Goal: Navigation & Orientation: Find specific page/section

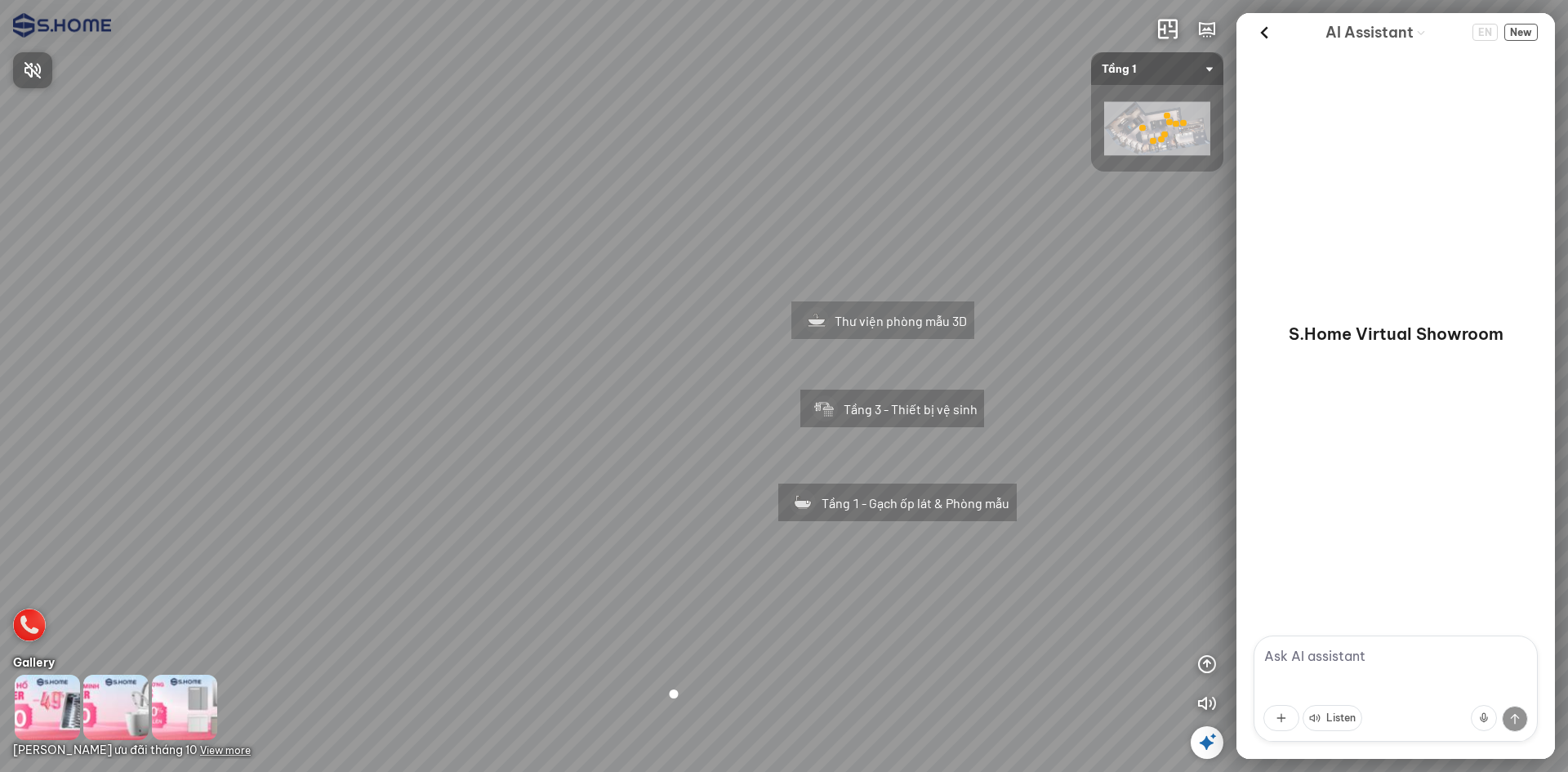
drag, startPoint x: 615, startPoint y: 410, endPoint x: 921, endPoint y: 381, distance: 307.4
click at [921, 381] on div at bounding box center [784, 386] width 1568 height 772
click at [694, 709] on div at bounding box center [673, 694] width 48 height 56
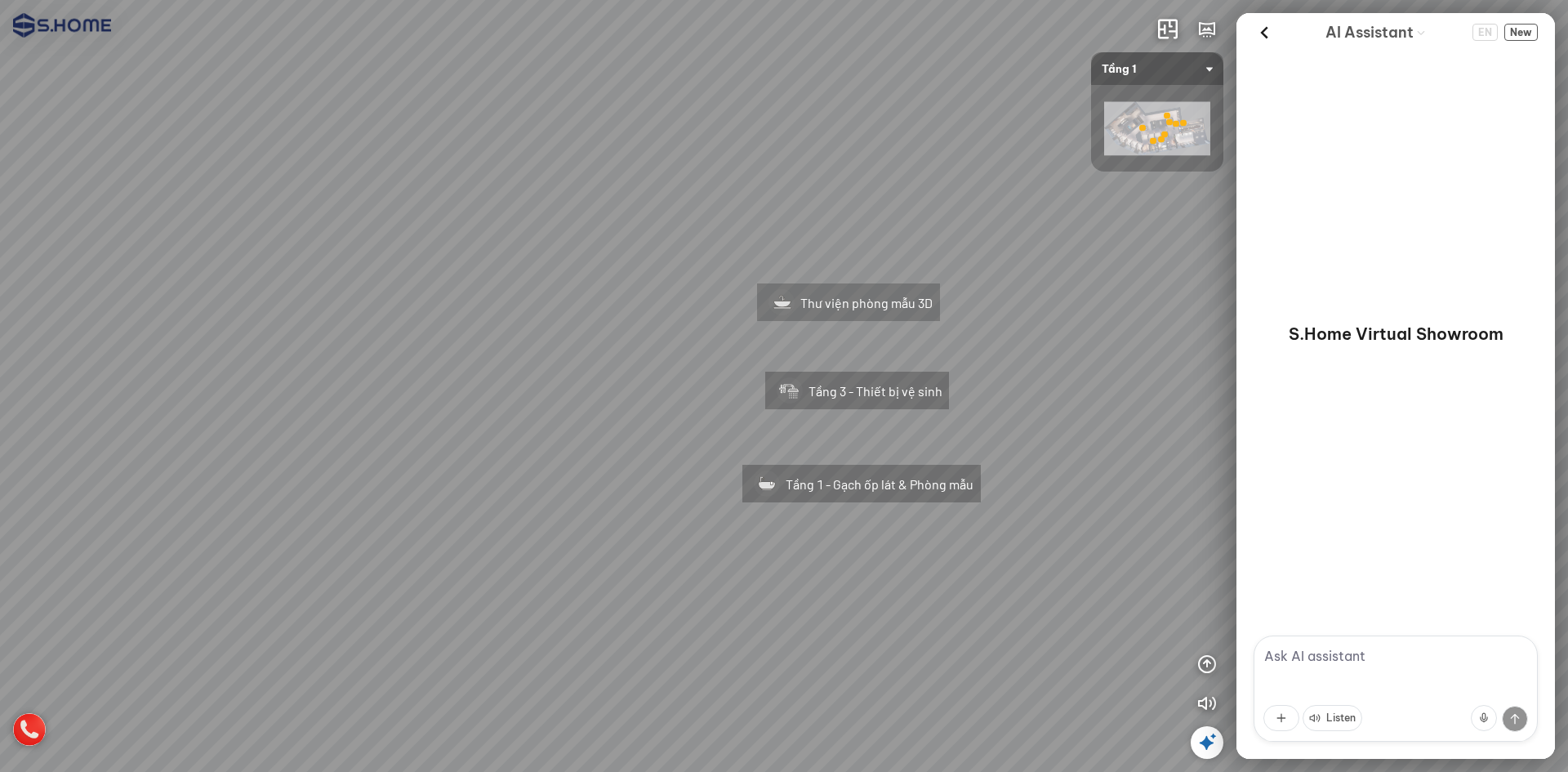
drag, startPoint x: 1000, startPoint y: 332, endPoint x: 844, endPoint y: 589, distance: 300.6
click at [844, 589] on div "Tầng 1 - Gạch ốp lát & Phòng mẫu Tầng 3 - Thiết bị vệ sinh Thư viện phòng mẫu 3D" at bounding box center [784, 386] width 1568 height 772
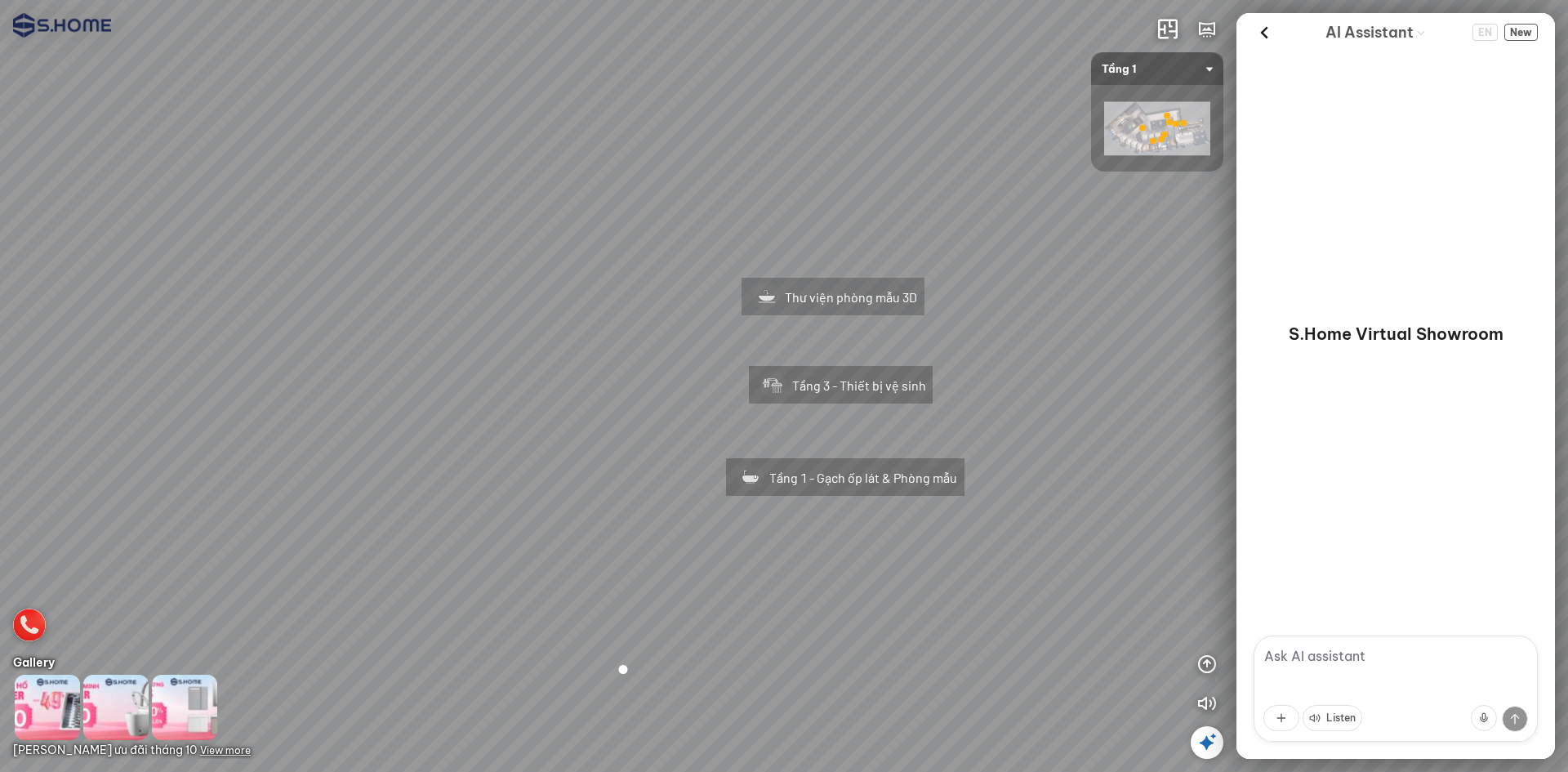
click at [818, 475] on div "Tầng 1 - Gạch ốp lát & Phòng mẫu" at bounding box center [845, 477] width 311 height 110
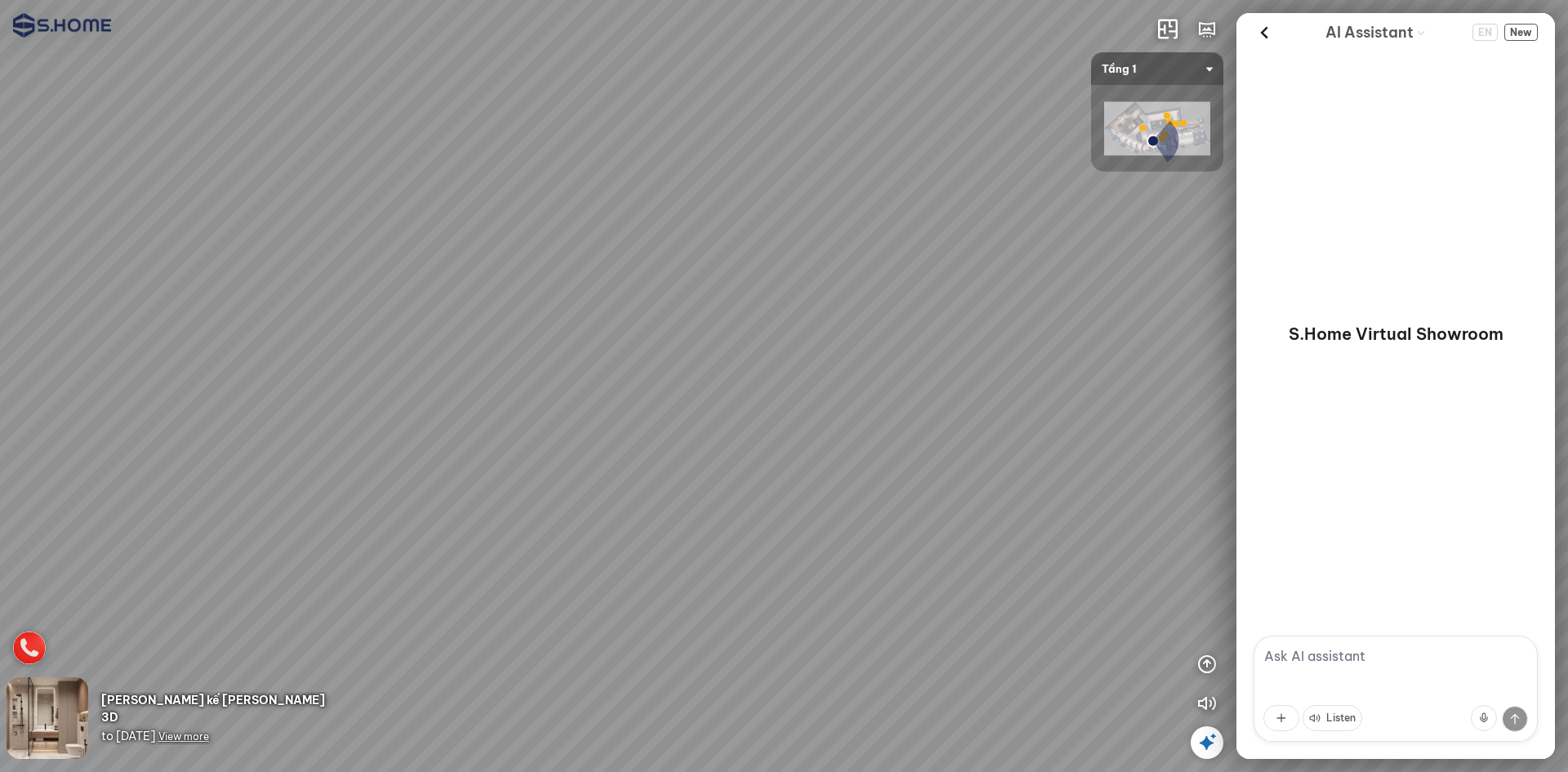
click at [784, 540] on div at bounding box center [775, 528] width 29 height 30
drag, startPoint x: 926, startPoint y: 269, endPoint x: 338, endPoint y: 446, distance: 614.1
click at [338, 446] on div at bounding box center [784, 386] width 1568 height 772
drag, startPoint x: 733, startPoint y: 417, endPoint x: 916, endPoint y: 468, distance: 190.0
click at [1138, 476] on div at bounding box center [784, 386] width 1568 height 772
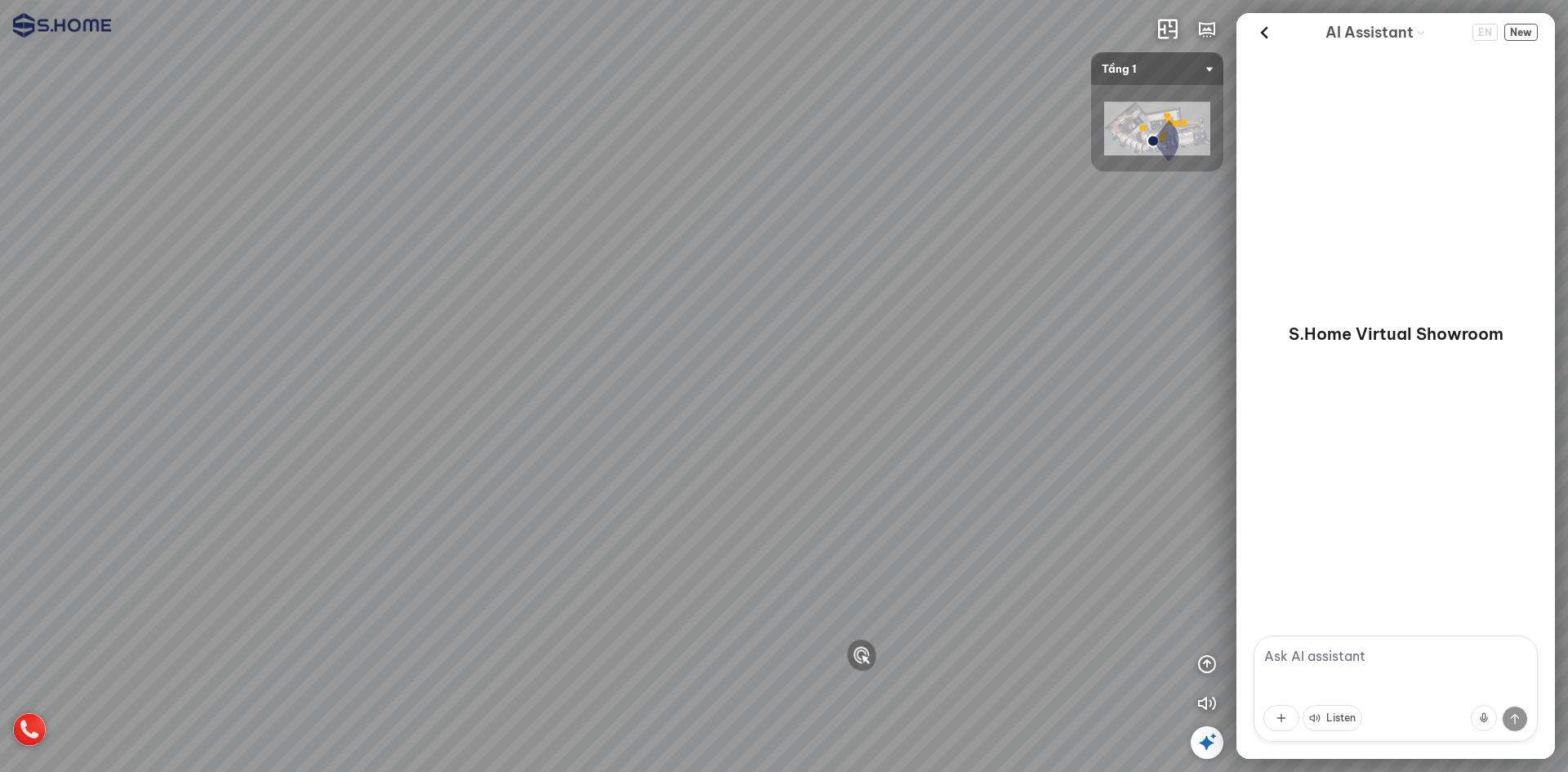
drag, startPoint x: 708, startPoint y: 414, endPoint x: 947, endPoint y: 465, distance: 244.4
click at [947, 465] on div at bounding box center [784, 386] width 1568 height 772
drag, startPoint x: 460, startPoint y: 388, endPoint x: 778, endPoint y: 318, distance: 325.6
click at [778, 318] on div at bounding box center [784, 386] width 1568 height 772
drag, startPoint x: 564, startPoint y: 241, endPoint x: 773, endPoint y: 184, distance: 216.6
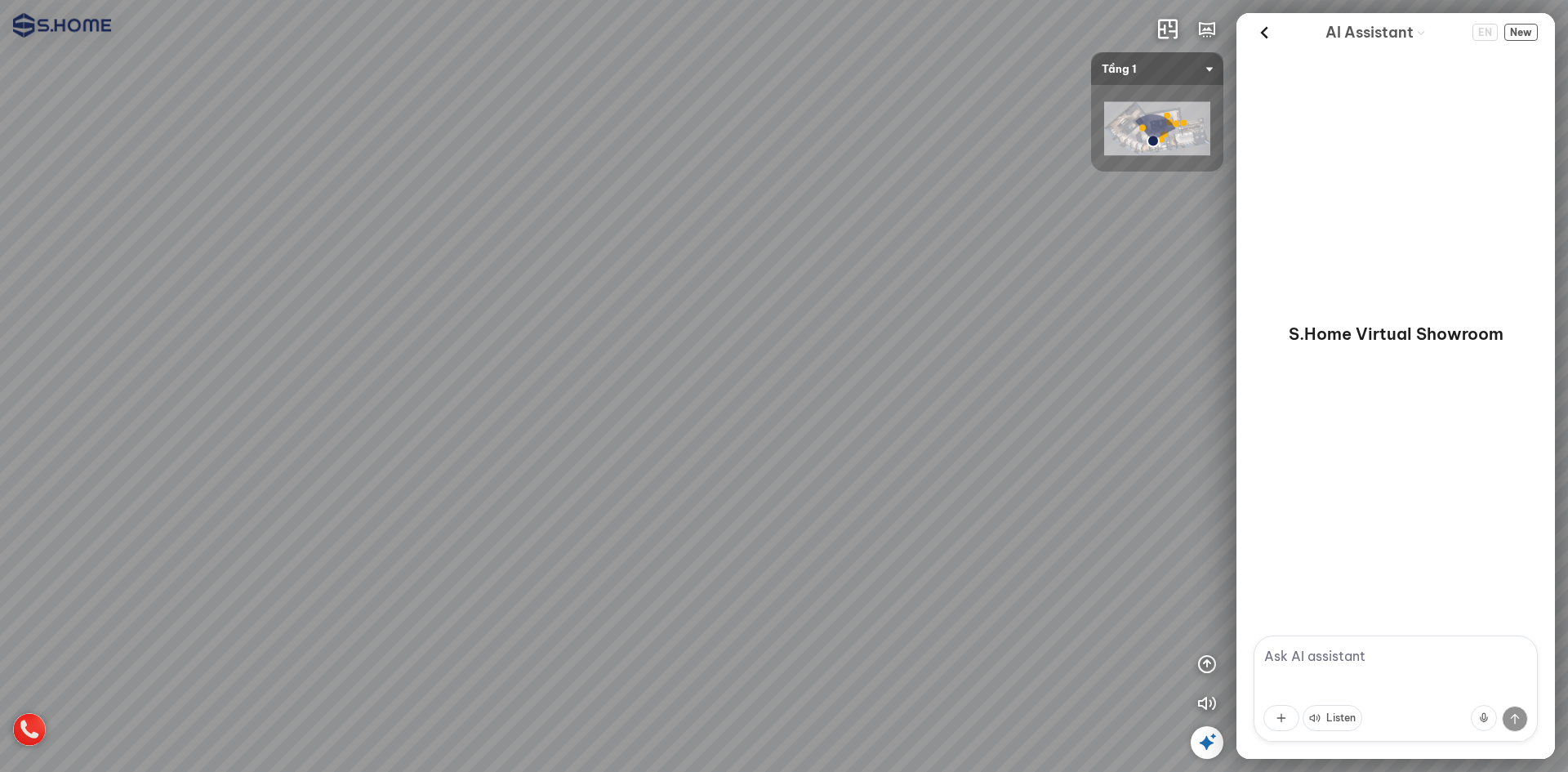
click at [773, 184] on div at bounding box center [784, 386] width 1568 height 772
